Goal: Transaction & Acquisition: Purchase product/service

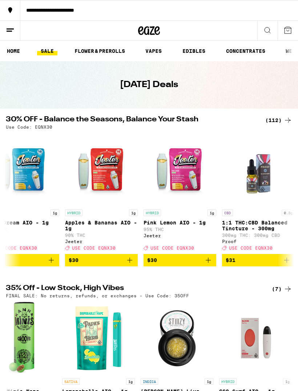
click at [183, 174] on img "Open page for Pink Lemon AIO - 1g from Jeeter" at bounding box center [180, 169] width 73 height 73
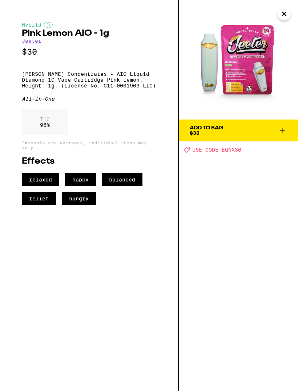
click at [254, 62] on img at bounding box center [238, 59] width 119 height 119
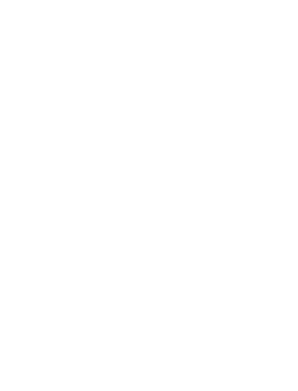
click at [78, 11] on icon "Close" at bounding box center [73, 13] width 9 height 11
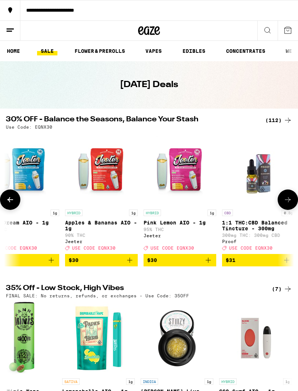
click at [107, 183] on img "Open page for Apples & Bananas AIO - 1g from Jeeter" at bounding box center [101, 169] width 73 height 73
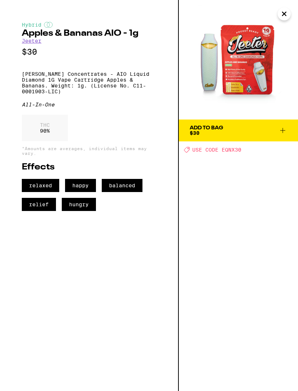
click at [279, 17] on img at bounding box center [238, 59] width 119 height 119
click at [282, 18] on icon "Close" at bounding box center [284, 13] width 9 height 11
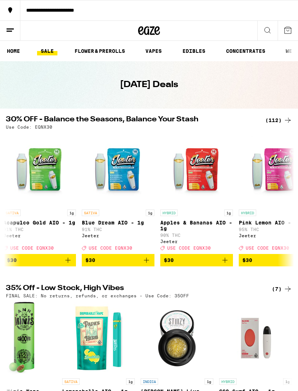
scroll to position [0, 4799]
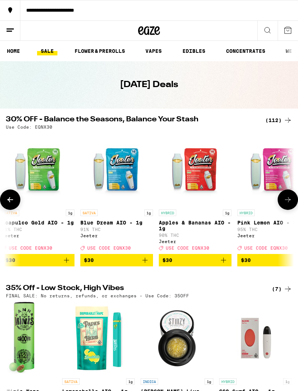
click at [131, 175] on img "Open page for Blue Dream AIO - 1g from Jeeter" at bounding box center [116, 169] width 73 height 73
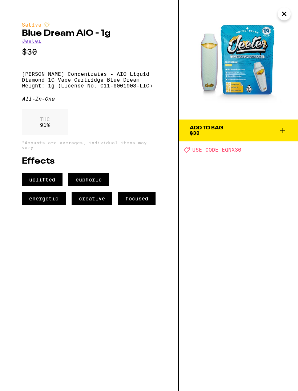
click at [283, 16] on icon "Close" at bounding box center [284, 13] width 9 height 11
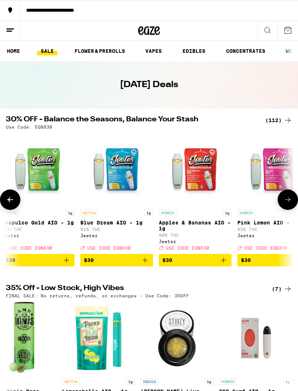
click at [52, 173] on img "Open page for Acapulco Gold AIO - 1g from Jeeter" at bounding box center [38, 169] width 73 height 73
